Goal: Information Seeking & Learning: Learn about a topic

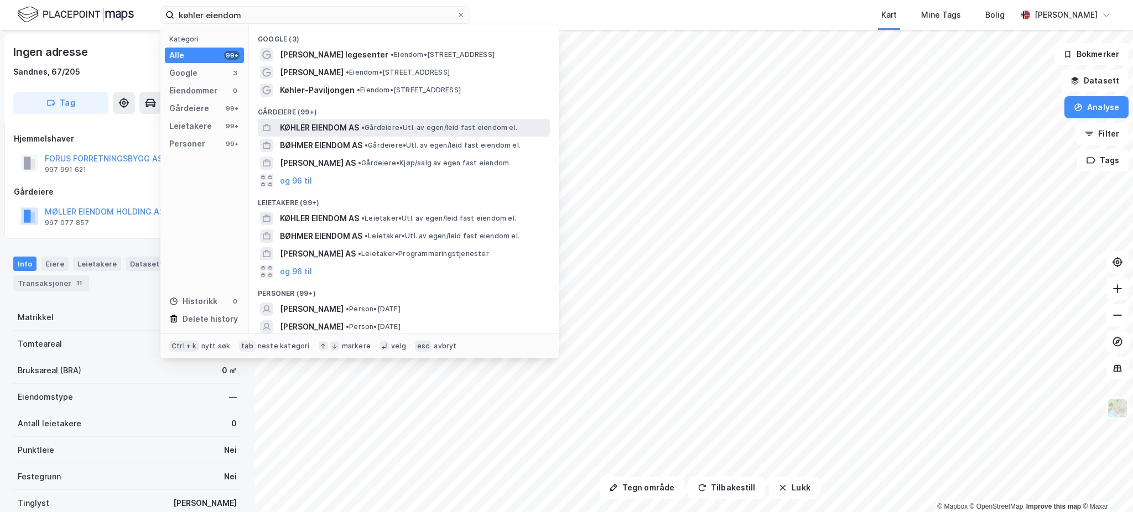
type input "køhler eiendom"
click at [338, 124] on span "KØHLER EIENDOM AS" at bounding box center [319, 127] width 79 height 13
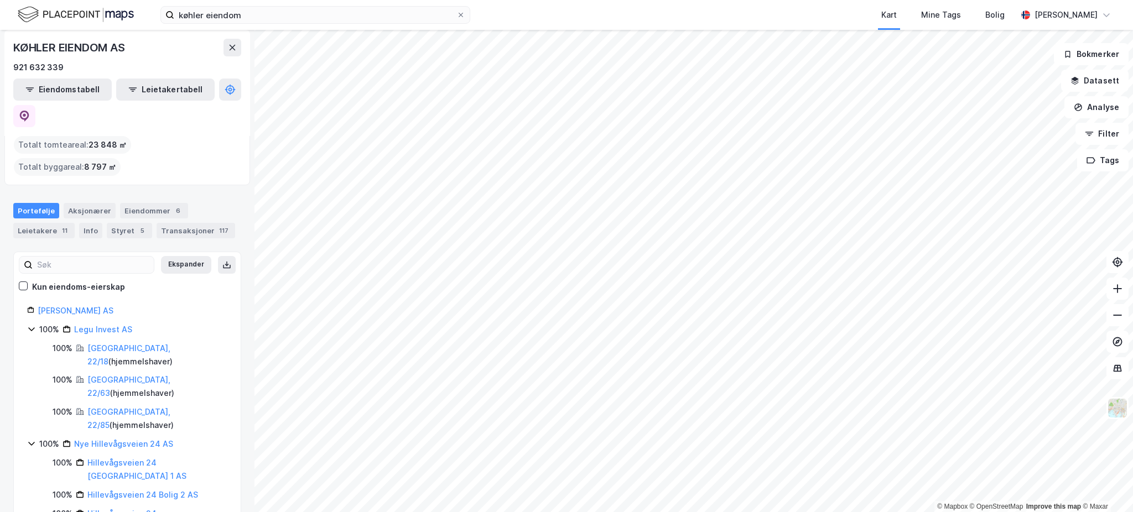
scroll to position [202, 0]
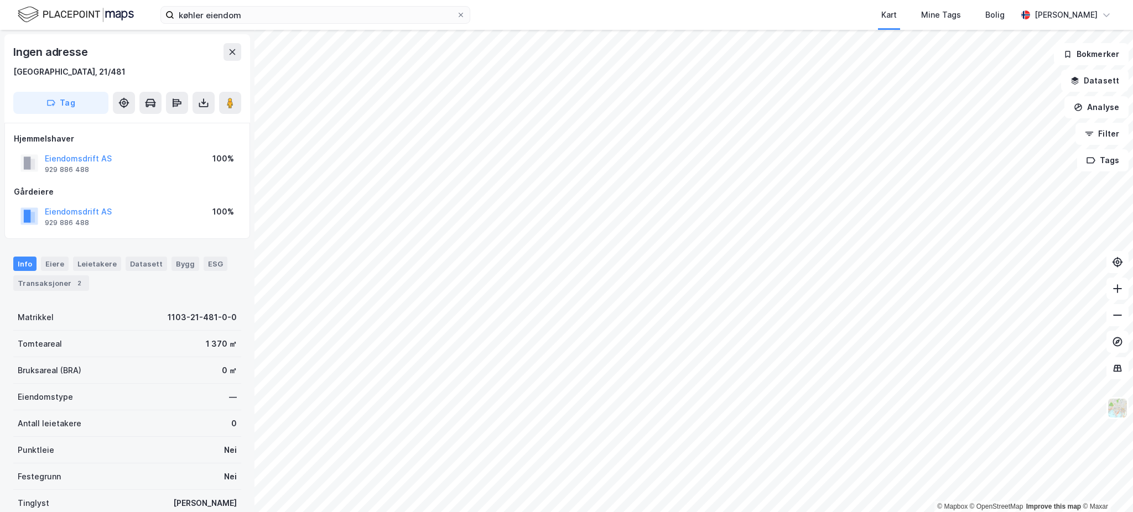
scroll to position [89, 0]
